Goal: Task Accomplishment & Management: Complete application form

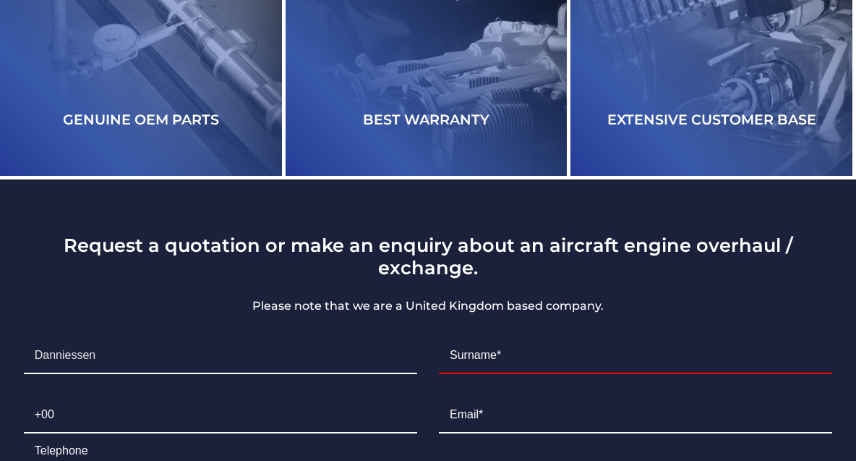
scroll to position [2761, 0]
click at [202, 326] on li "First Name* [PERSON_NAME]" at bounding box center [220, 355] width 415 height 59
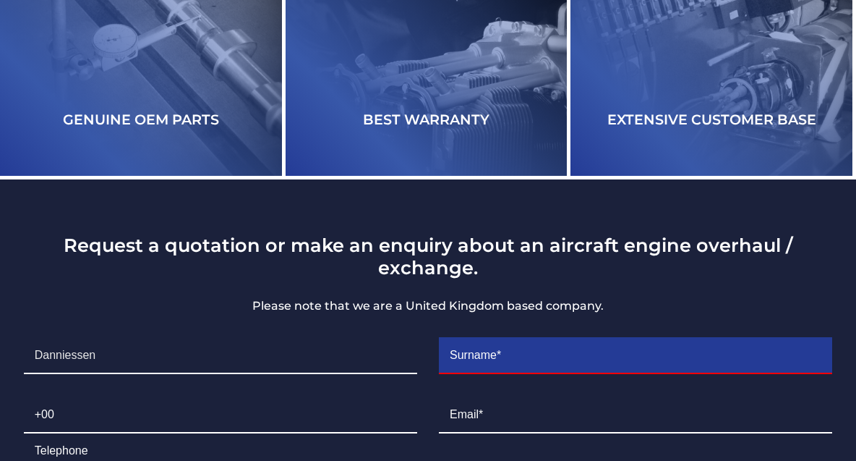
click at [536, 338] on input "Contact form" at bounding box center [635, 356] width 393 height 36
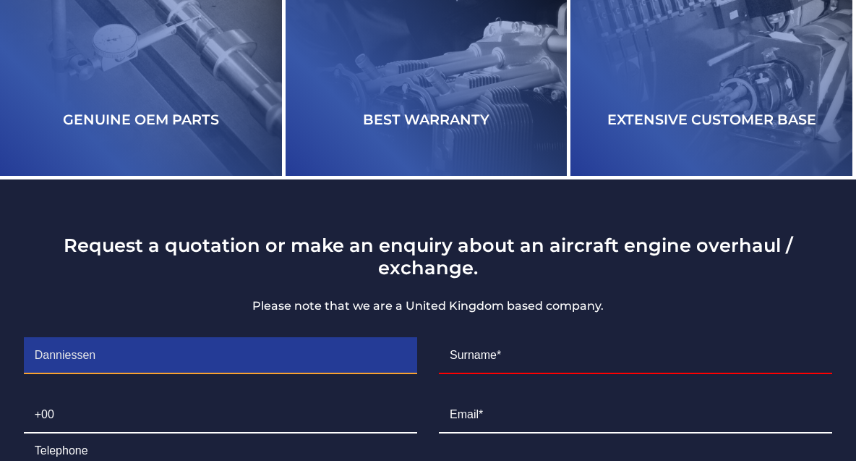
click at [192, 338] on input "Danniessen" at bounding box center [220, 356] width 393 height 36
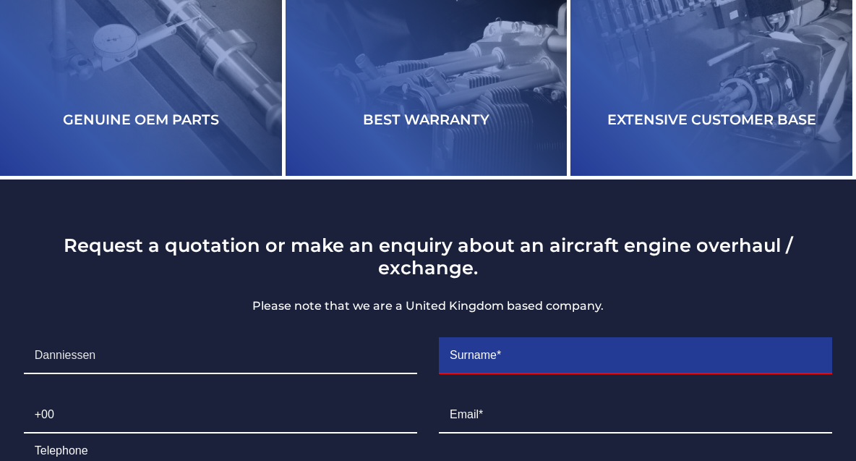
click at [507, 338] on input "Contact form" at bounding box center [635, 356] width 393 height 36
paste input "Eslao"
type input "Eslao"
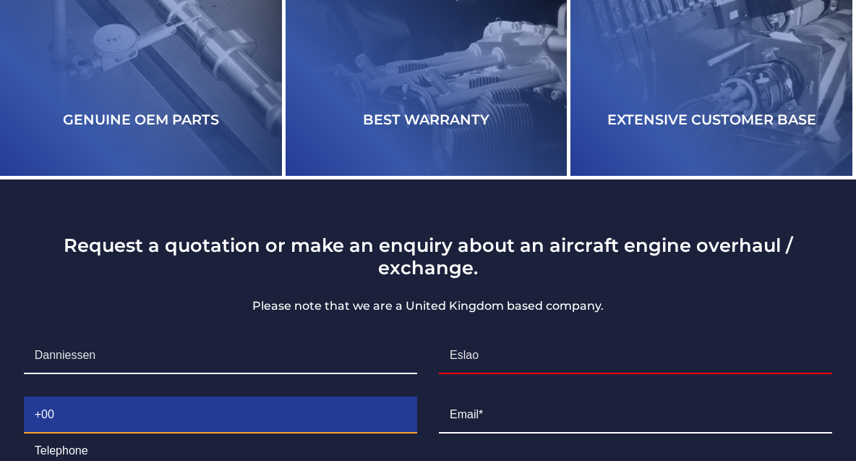
click at [165, 397] on input "Contact form" at bounding box center [220, 415] width 393 height 36
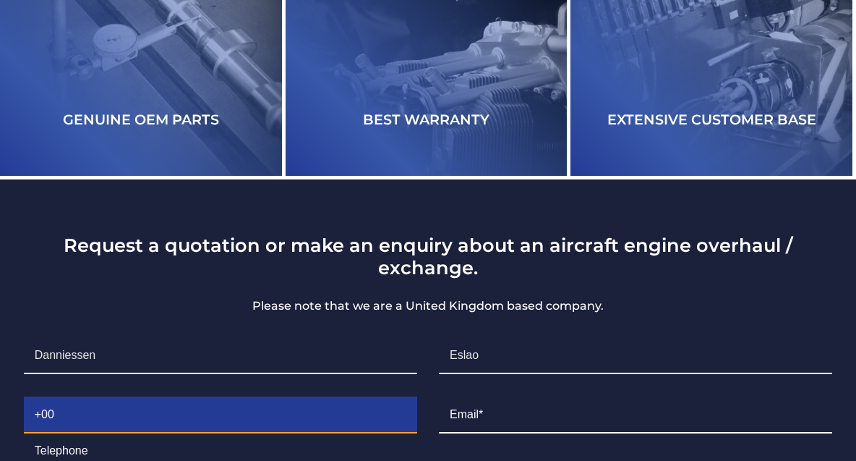
click at [77, 397] on input "Contact form" at bounding box center [220, 415] width 393 height 36
paste input "[PHONE_NUMBER]"
type input "[PHONE_NUMBER]"
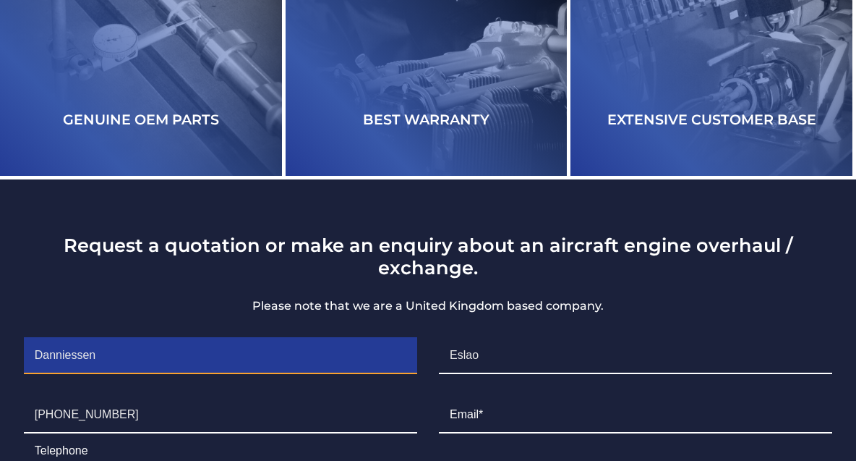
click at [196, 338] on input "Danniessen" at bounding box center [220, 356] width 393 height 36
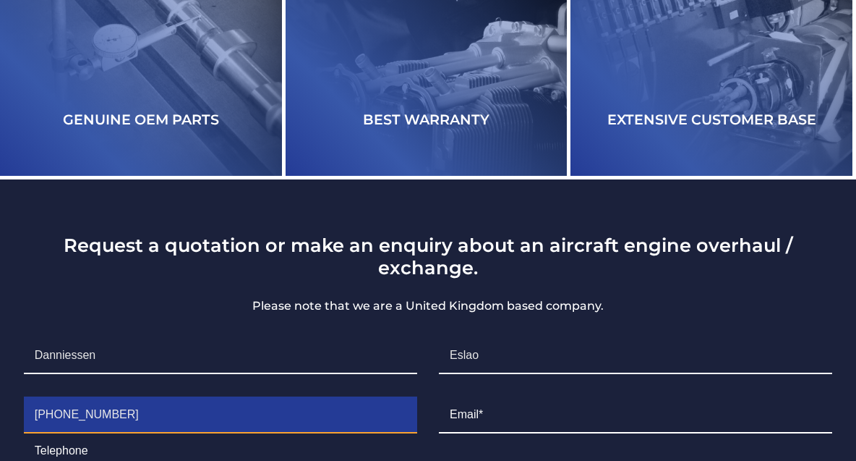
click at [325, 397] on input "[PHONE_NUMBER]" at bounding box center [220, 415] width 393 height 36
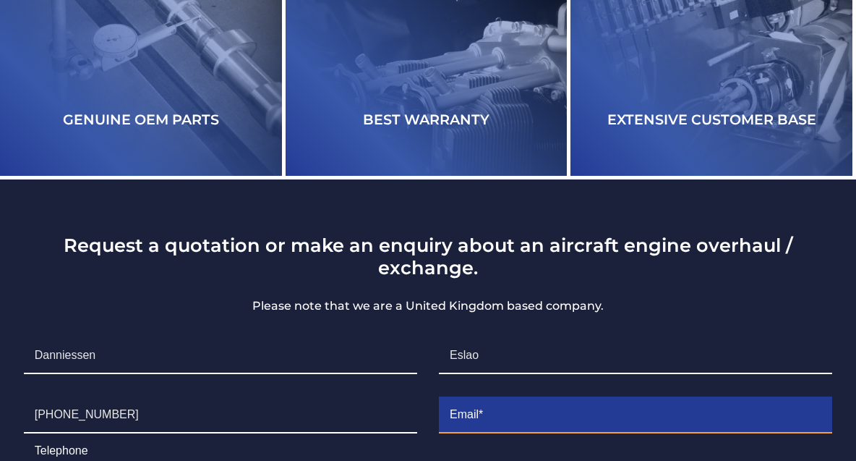
click at [530, 397] on input "Contact form" at bounding box center [635, 415] width 393 height 36
paste input "[EMAIL_ADDRESS][DOMAIN_NAME]"
type input "[EMAIL_ADDRESS][DOMAIN_NAME]"
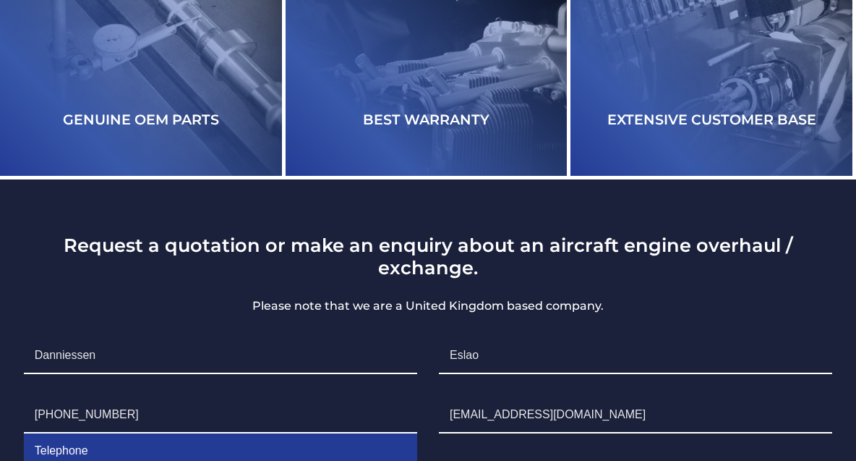
click at [93, 433] on input "Contact form" at bounding box center [220, 451] width 393 height 36
paste input "[EMAIL_ADDRESS][DOMAIN_NAME]"
type input "[EMAIL_ADDRESS][DOMAIN_NAME]"
drag, startPoint x: 214, startPoint y: 255, endPoint x: 20, endPoint y: 258, distance: 194.5
click at [20, 385] on li "Telephone [PHONE_NUMBER] [EMAIL_ADDRESS][DOMAIN_NAME]" at bounding box center [220, 432] width 415 height 95
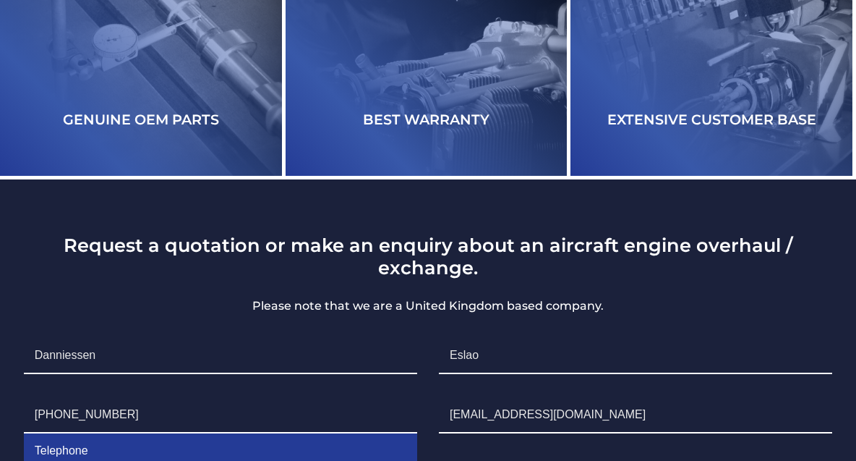
scroll to position [2883, 0]
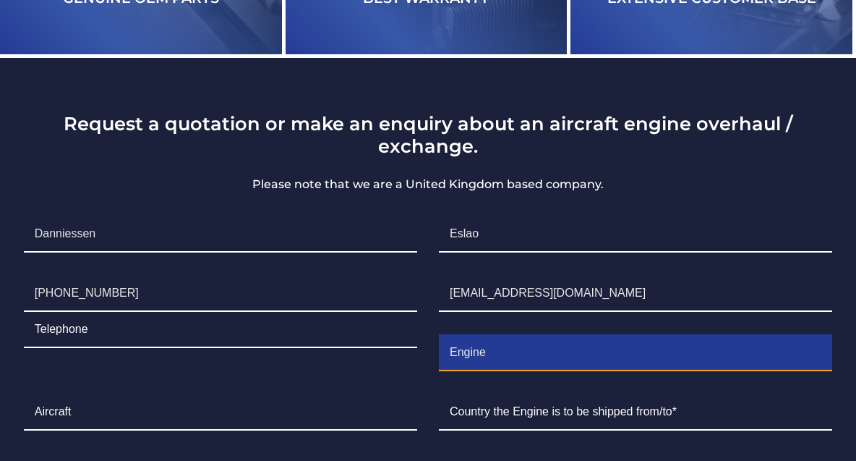
click at [553, 335] on input "Engine" at bounding box center [635, 353] width 393 height 36
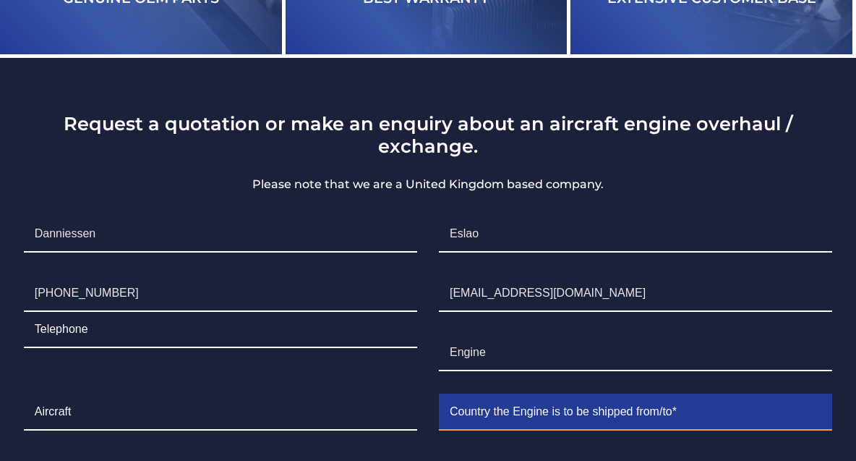
click at [595, 394] on input "Contact form" at bounding box center [635, 412] width 393 height 36
type input "PHILIPPINE"
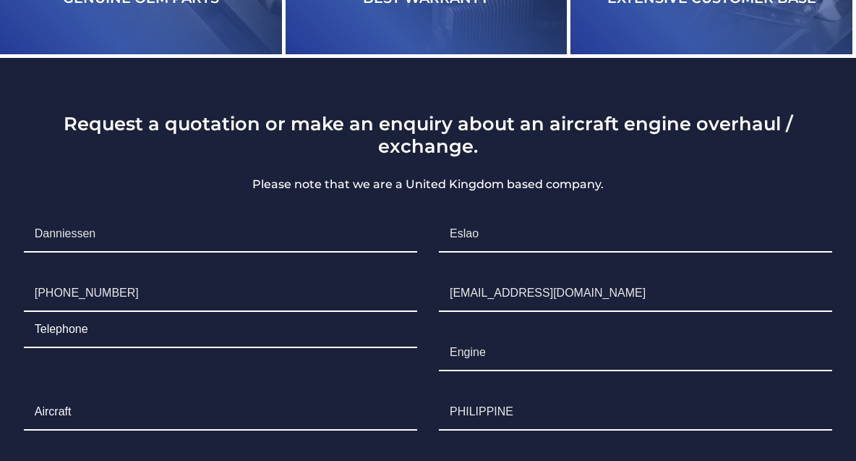
drag, startPoint x: 227, startPoint y: 355, endPoint x: 226, endPoint y: 343, distance: 11.7
paste textarea "Hi, We are interested in your products and would like to send you a RFQ, can yo…"
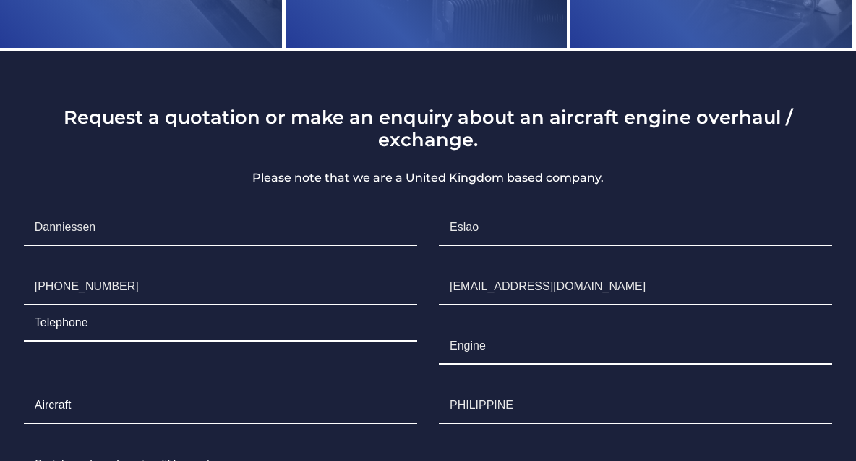
scroll to position [0, 0]
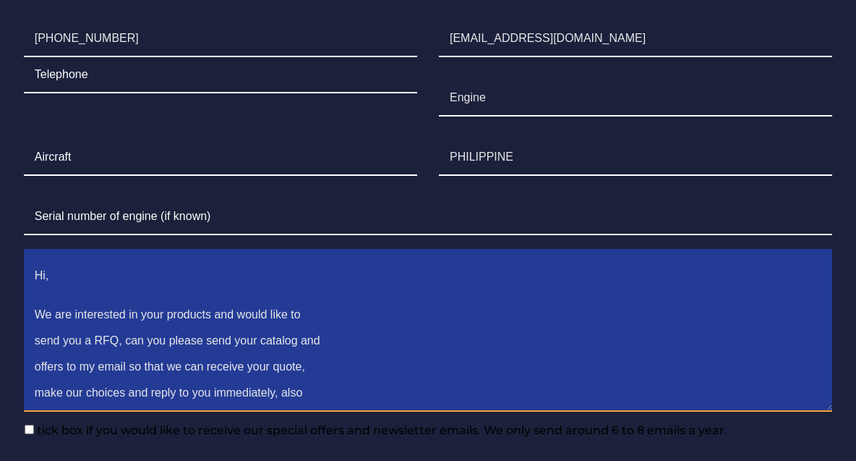
scroll to position [3124, 0]
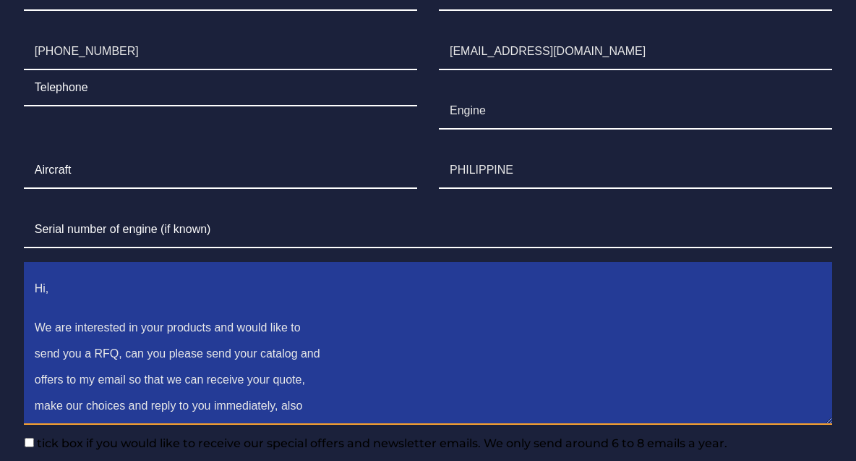
type textarea "Hi, We are interested in your products and would like to send you a RFQ, can yo…"
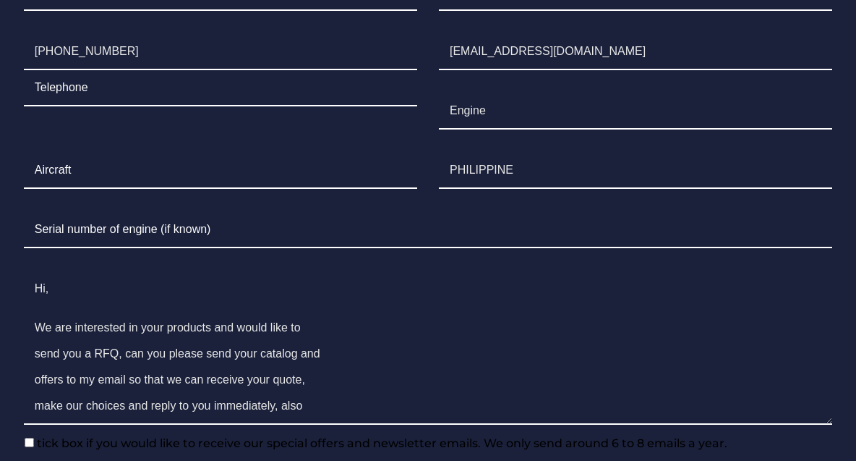
click at [25, 437] on input"] "tick box if you would like to receive our special offers and newsletter emails.…" at bounding box center [29, 441] width 9 height 9
checkbox input"] "true"
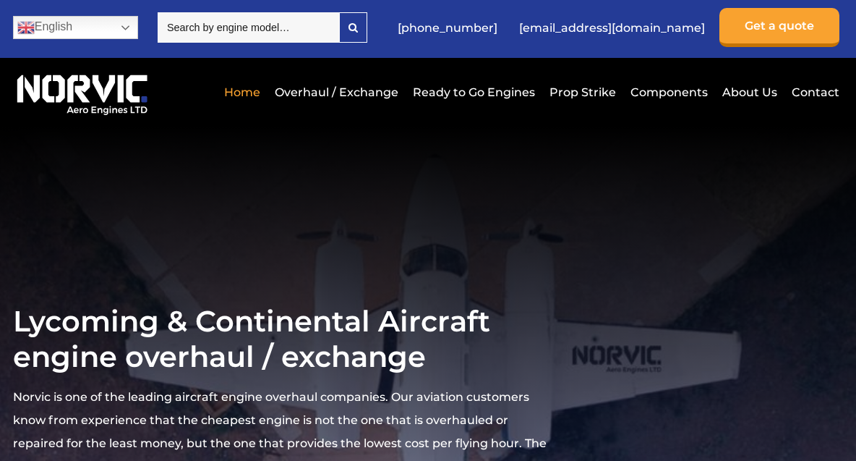
scroll to position [0, 0]
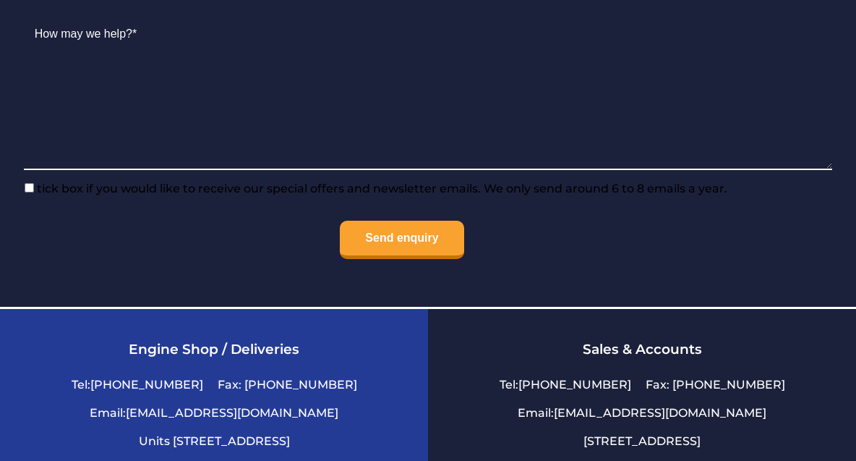
scroll to position [1979, 0]
